Goal: Information Seeking & Learning: Learn about a topic

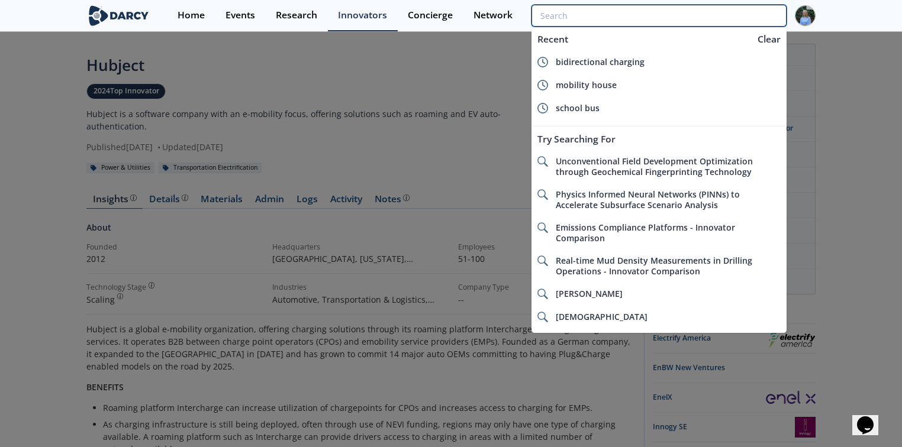
click at [733, 14] on input "search" at bounding box center [658, 16] width 255 height 22
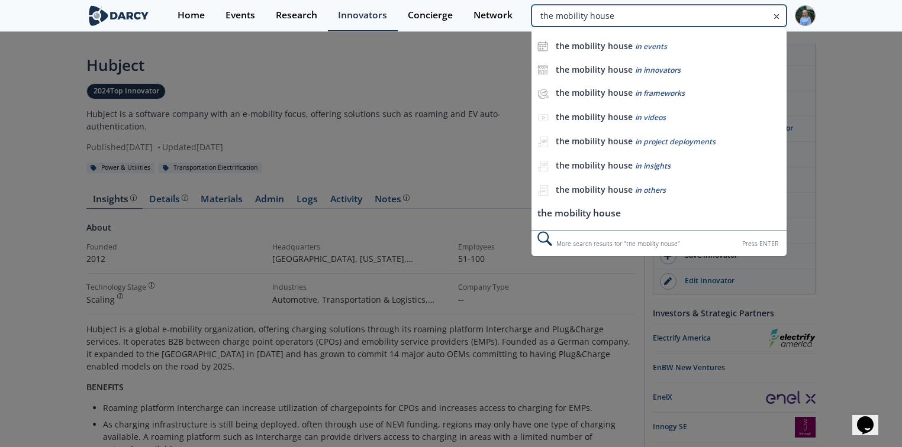
type input "the mobility house"
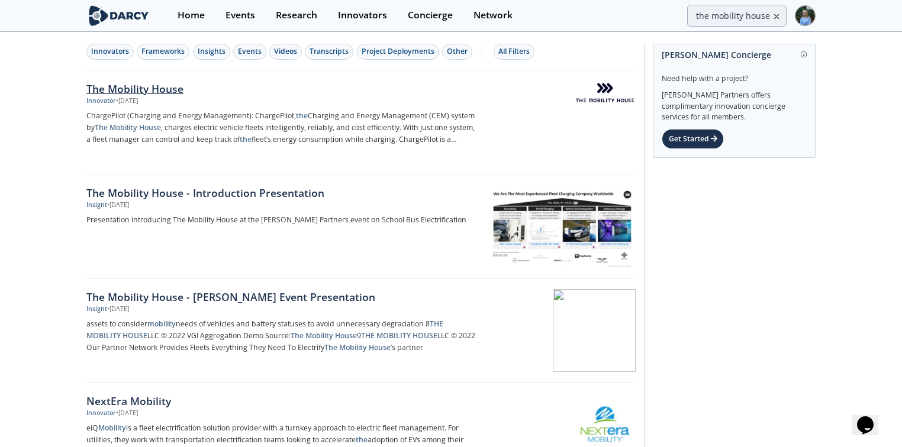
click at [184, 86] on div "The Mobility House" at bounding box center [282, 88] width 392 height 15
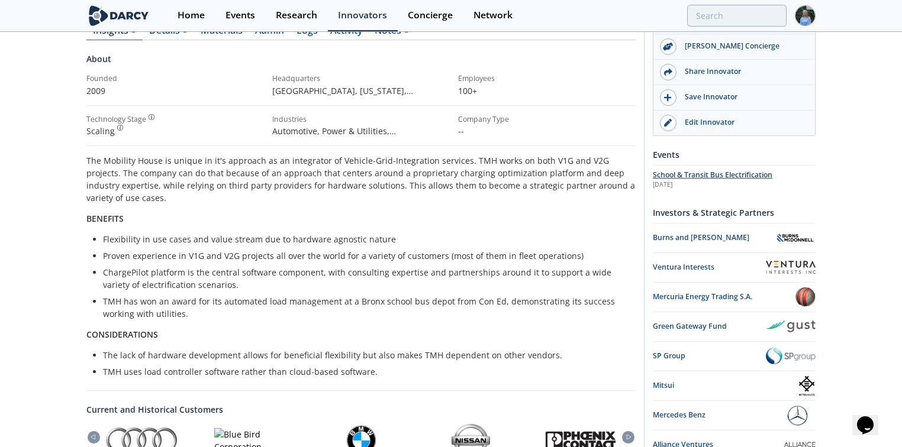
scroll to position [189, 0]
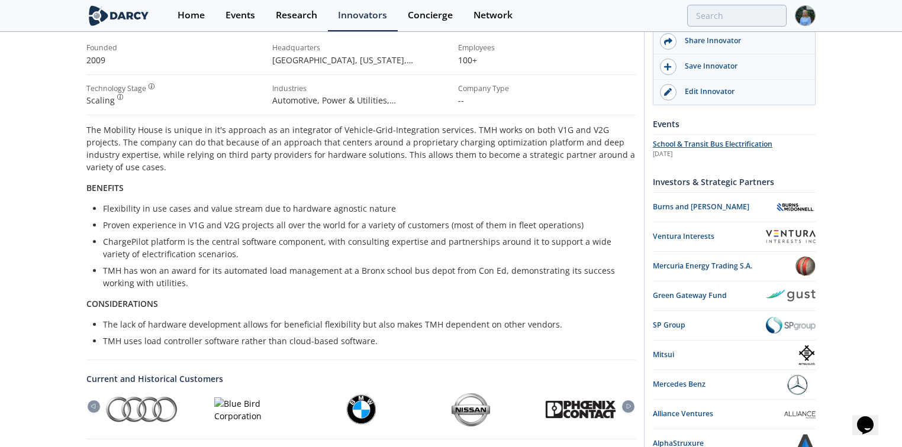
click at [745, 142] on span "School & Transit Bus Electrification" at bounding box center [713, 144] width 120 height 10
